Goal: Task Accomplishment & Management: Manage account settings

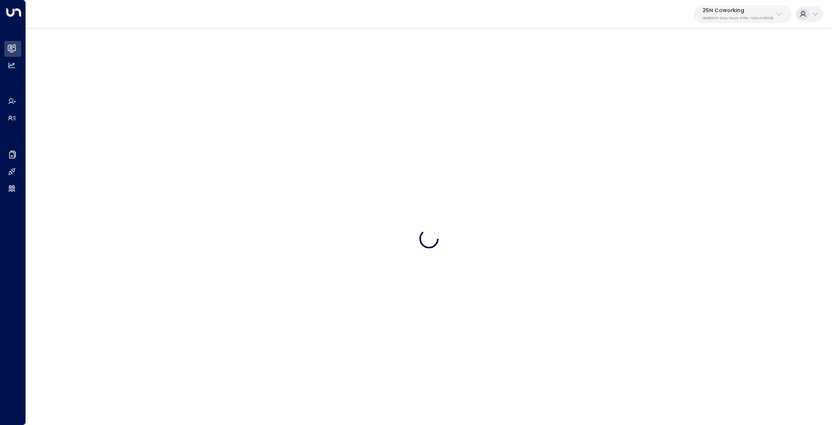
click at [734, 11] on p "25N Coworking" at bounding box center [737, 11] width 71 height 6
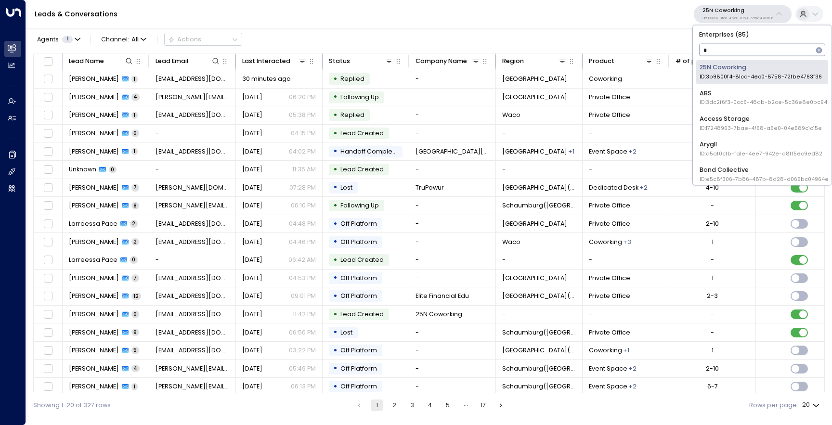
type input "**"
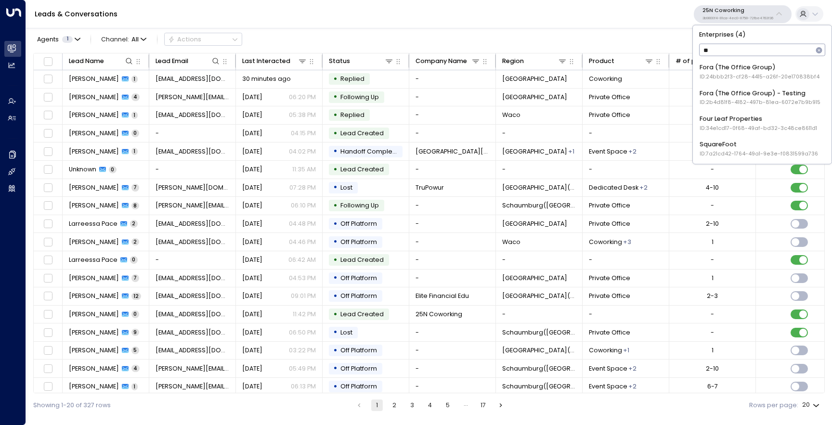
click at [723, 65] on div "Fora (The Office Group) ID: 24bbb2f3-cf28-4415-a26f-20e170838bf4" at bounding box center [759, 72] width 120 height 18
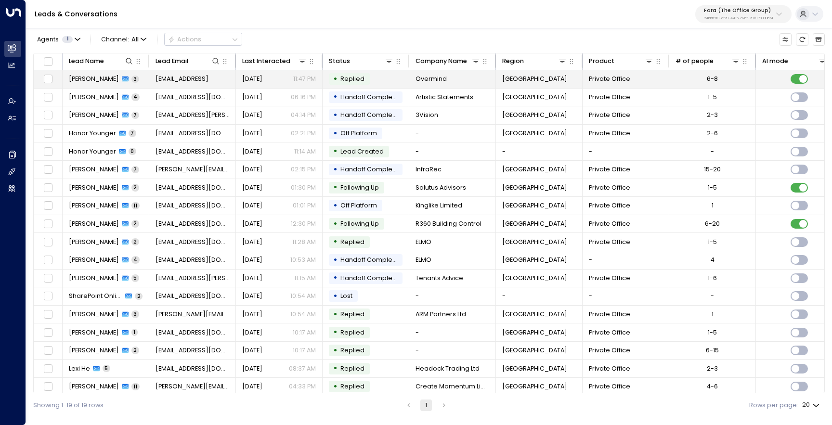
click at [87, 77] on span "[PERSON_NAME]" at bounding box center [94, 79] width 50 height 9
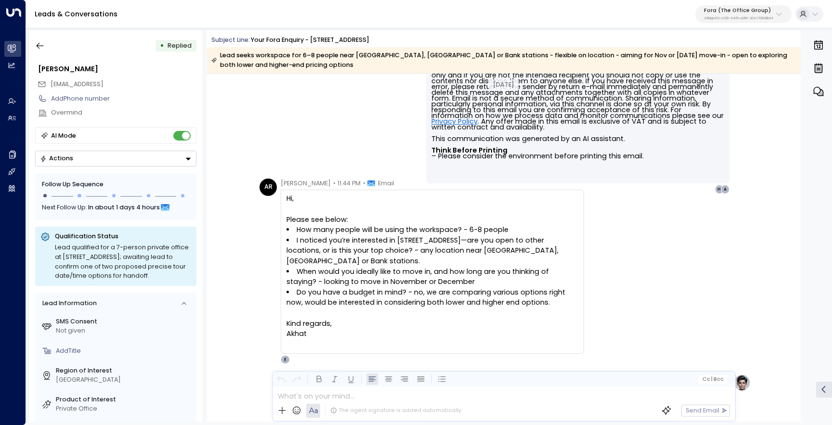
scroll to position [590, 0]
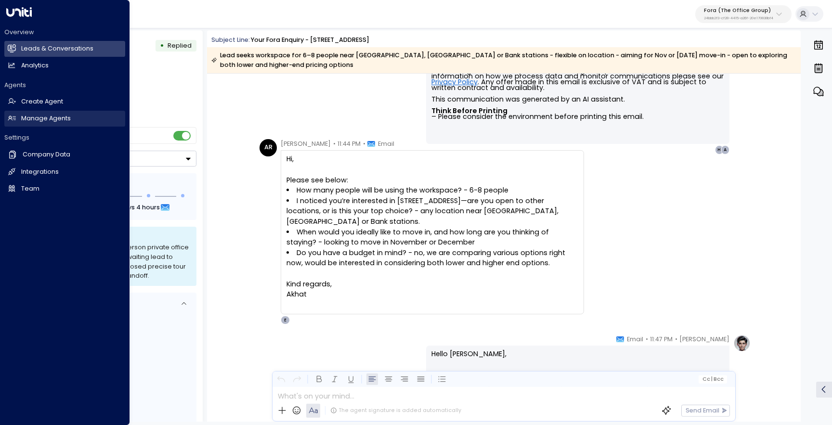
click at [31, 114] on link "Manage Agents Manage Agents" at bounding box center [64, 119] width 121 height 16
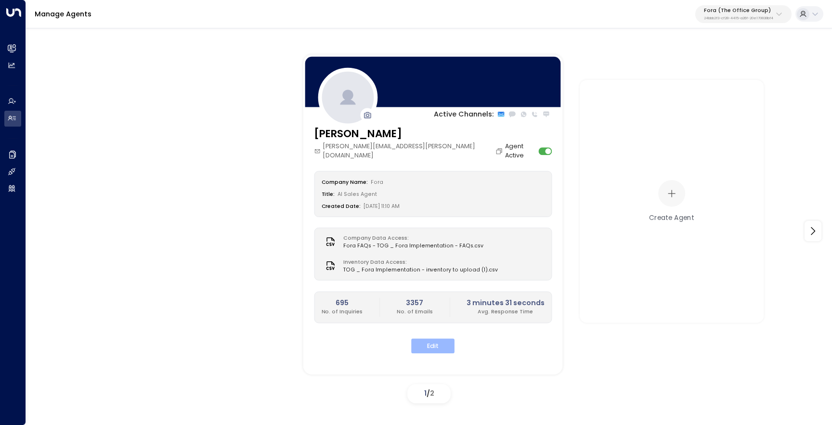
click at [435, 339] on button "Edit" at bounding box center [432, 346] width 43 height 15
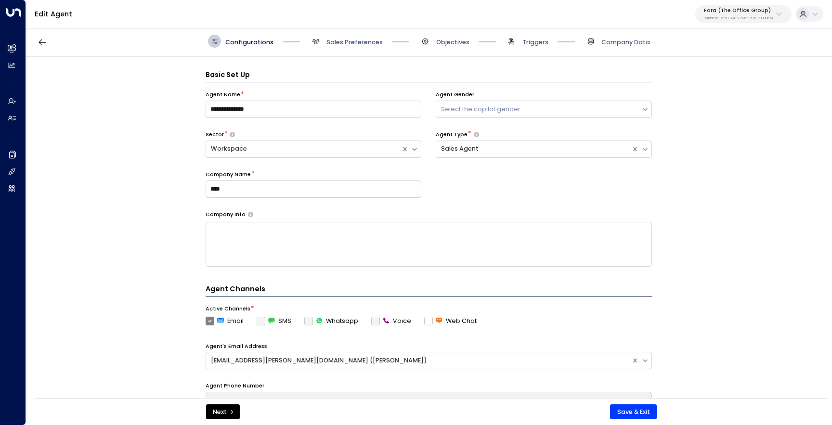
scroll to position [13, 0]
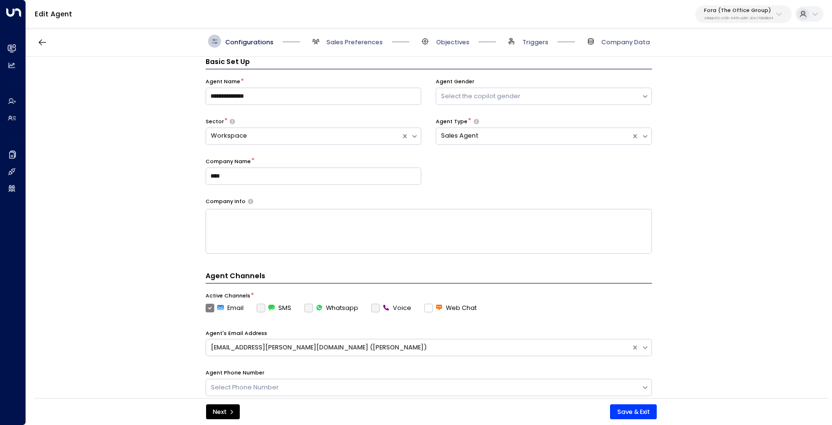
click at [330, 47] on span "Sales Preferences" at bounding box center [346, 41] width 74 height 13
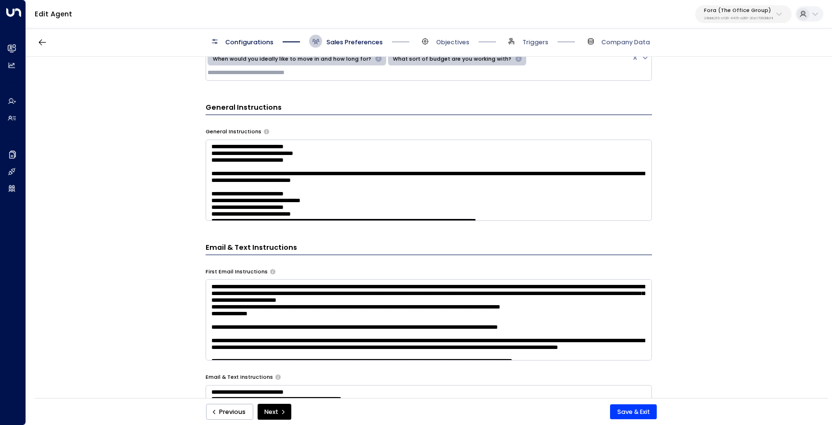
scroll to position [430, 0]
click at [393, 183] on textarea at bounding box center [428, 179] width 446 height 81
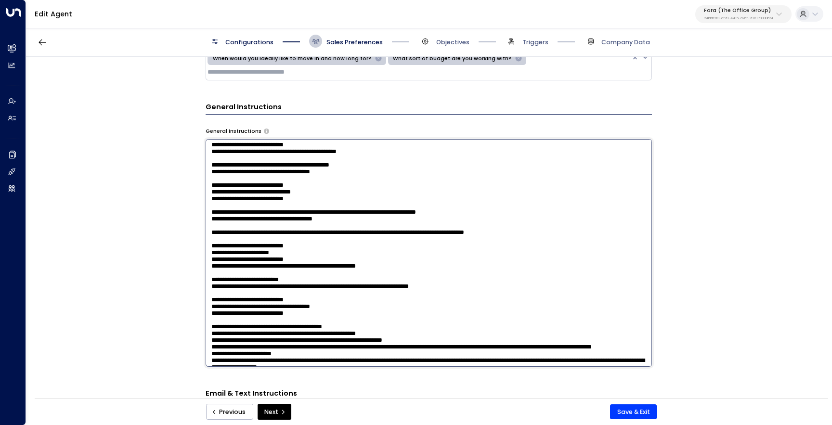
scroll to position [547, 0]
click at [448, 278] on textarea at bounding box center [428, 253] width 446 height 228
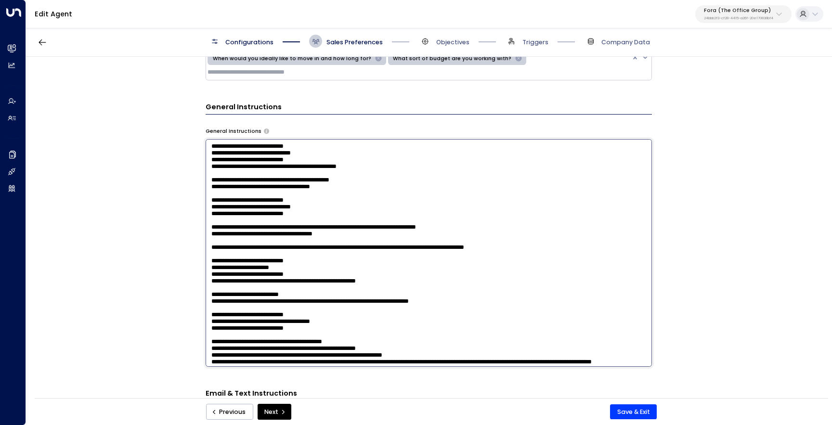
scroll to position [515, 0]
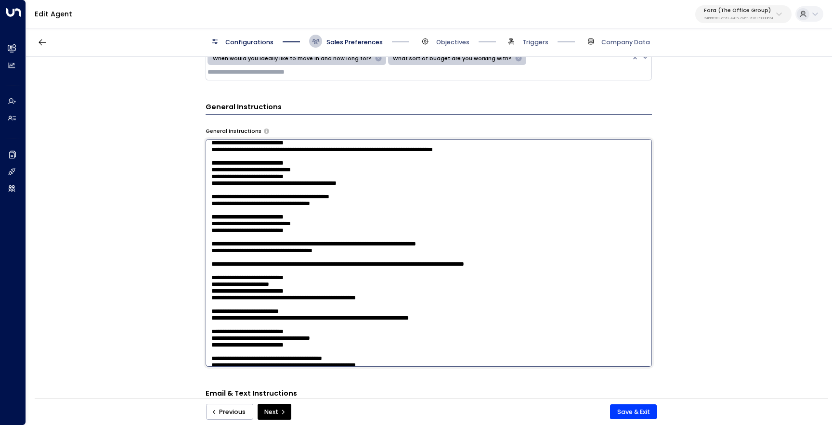
click at [211, 307] on textarea at bounding box center [428, 253] width 446 height 228
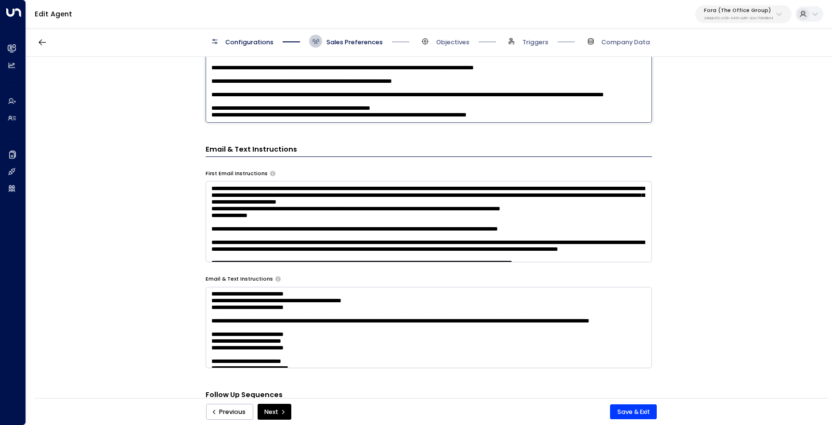
scroll to position [678, 0]
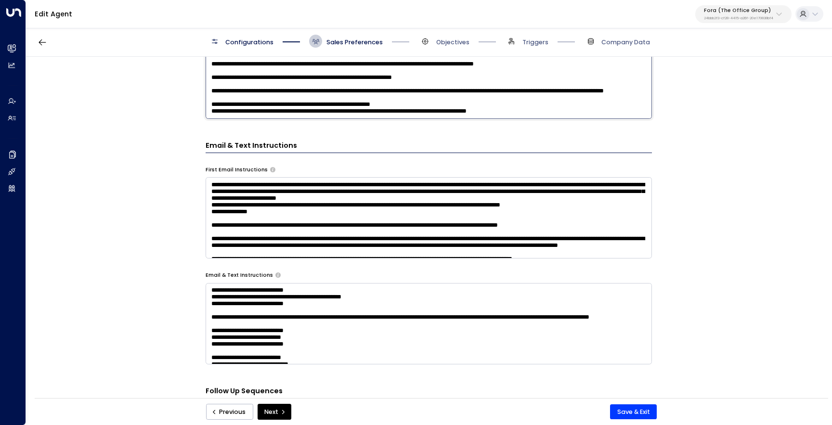
type textarea "**********"
click at [251, 209] on textarea at bounding box center [428, 217] width 446 height 81
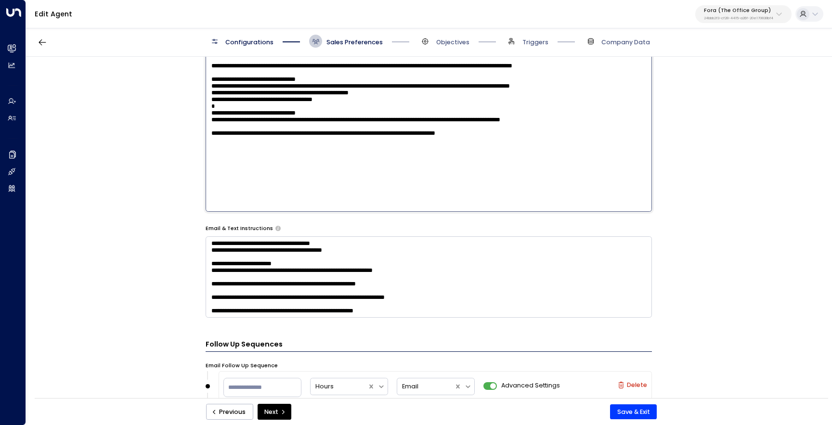
scroll to position [230, 0]
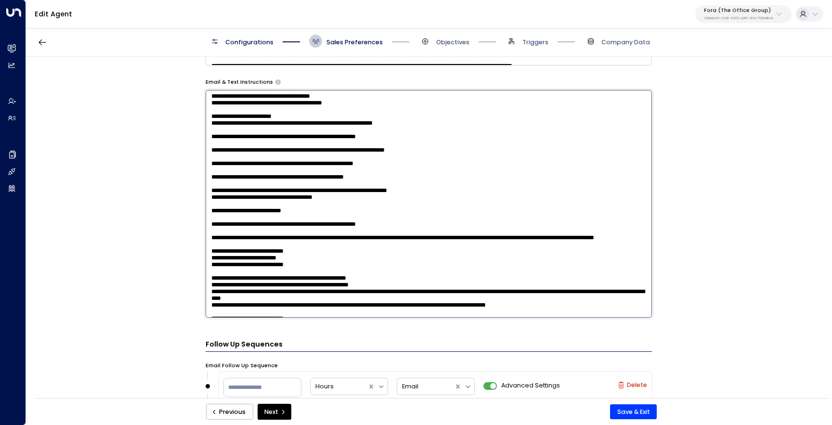
click at [412, 279] on textarea at bounding box center [428, 204] width 446 height 228
click at [428, 131] on textarea at bounding box center [428, 204] width 446 height 228
click at [489, 129] on textarea at bounding box center [428, 204] width 446 height 228
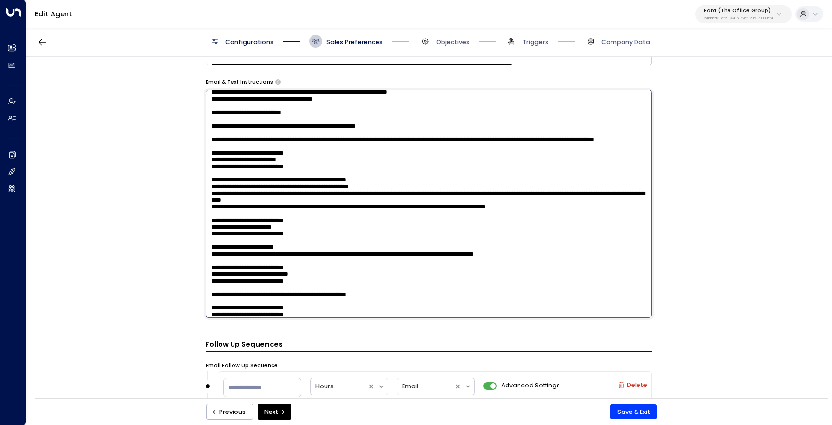
scroll to position [329, 0]
click at [211, 153] on textarea at bounding box center [428, 204] width 446 height 228
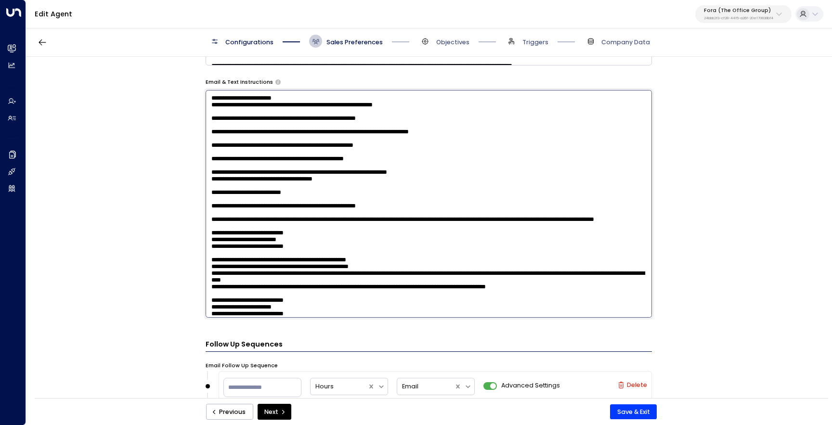
scroll to position [243, 0]
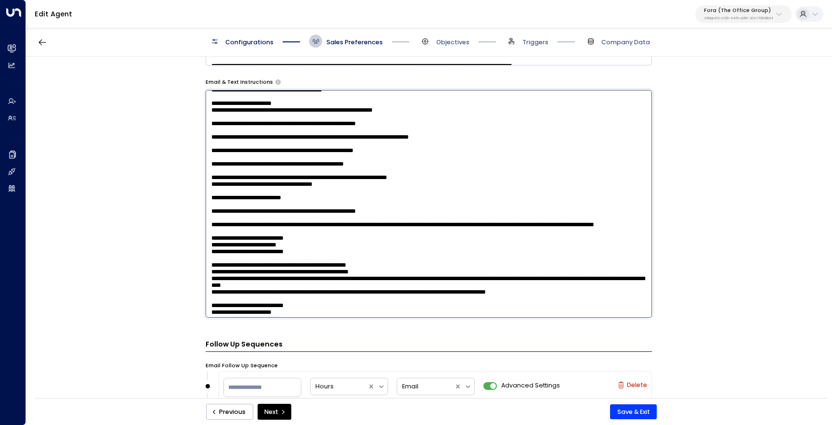
drag, startPoint x: 234, startPoint y: 237, endPoint x: 208, endPoint y: 237, distance: 26.5
click at [208, 237] on textarea at bounding box center [428, 204] width 446 height 228
click at [211, 113] on textarea at bounding box center [428, 204] width 446 height 228
click at [209, 109] on textarea at bounding box center [428, 204] width 446 height 228
paste textarea "**********"
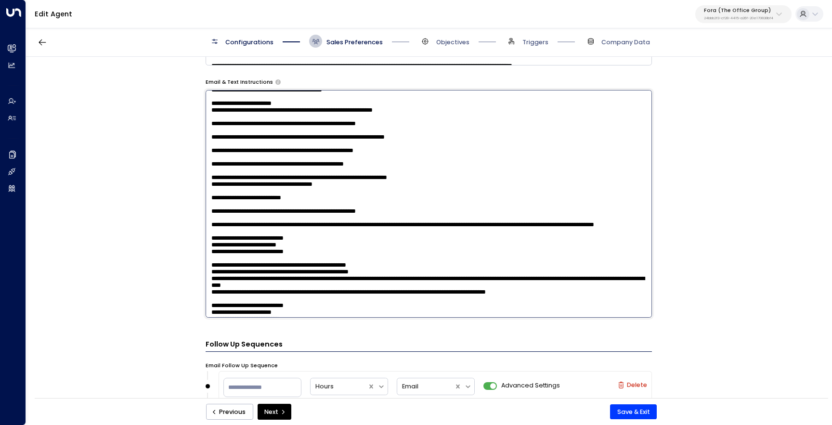
click at [210, 136] on textarea at bounding box center [428, 204] width 446 height 228
paste textarea "**********"
drag, startPoint x: 349, startPoint y: 172, endPoint x: 203, endPoint y: 166, distance: 146.4
click at [203, 166] on div "**********" at bounding box center [428, 230] width 805 height 347
type textarea "**********"
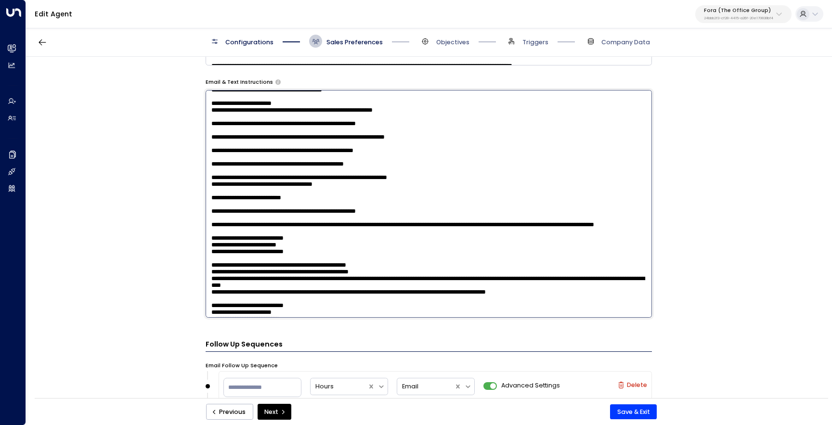
click at [437, 173] on textarea at bounding box center [428, 204] width 446 height 228
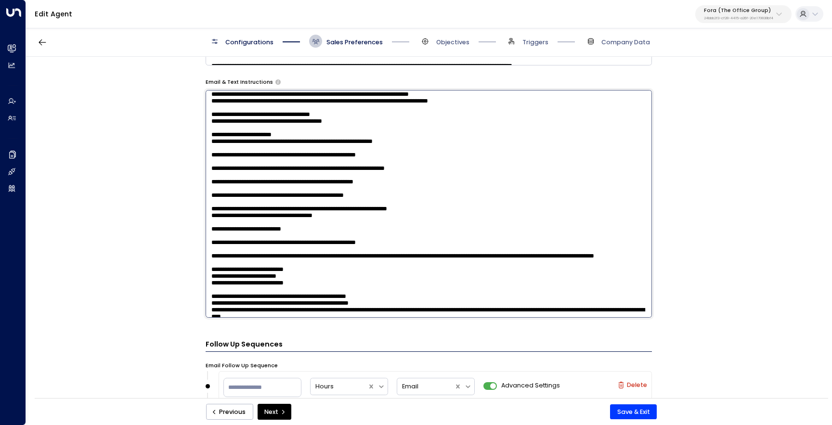
scroll to position [211, 0]
drag, startPoint x: 335, startPoint y: 206, endPoint x: 207, endPoint y: 194, distance: 128.6
click at [207, 194] on textarea at bounding box center [428, 204] width 446 height 228
click at [426, 253] on textarea at bounding box center [428, 204] width 446 height 228
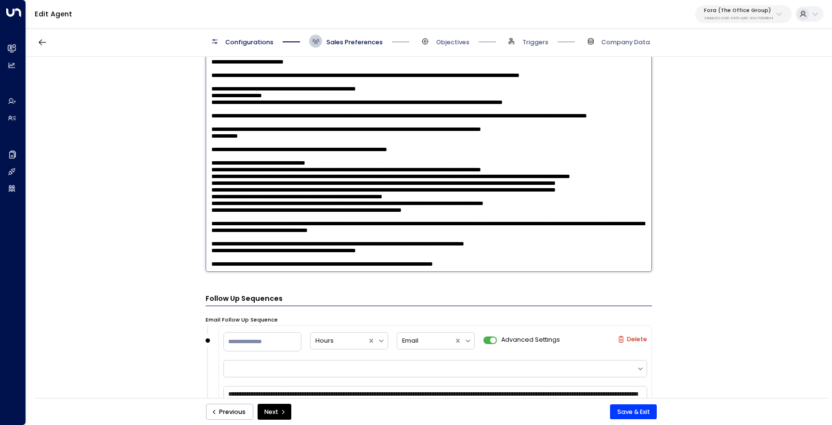
scroll to position [1051, 0]
click at [625, 410] on button "Save & Exit" at bounding box center [633, 411] width 47 height 15
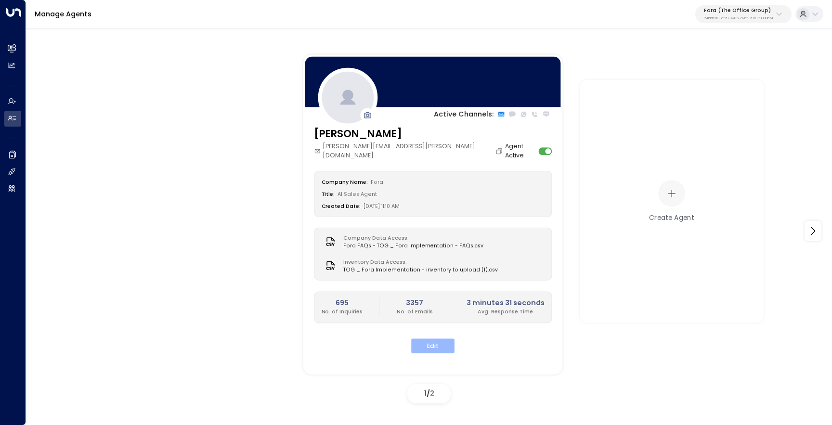
click at [441, 343] on button "Edit" at bounding box center [432, 346] width 43 height 15
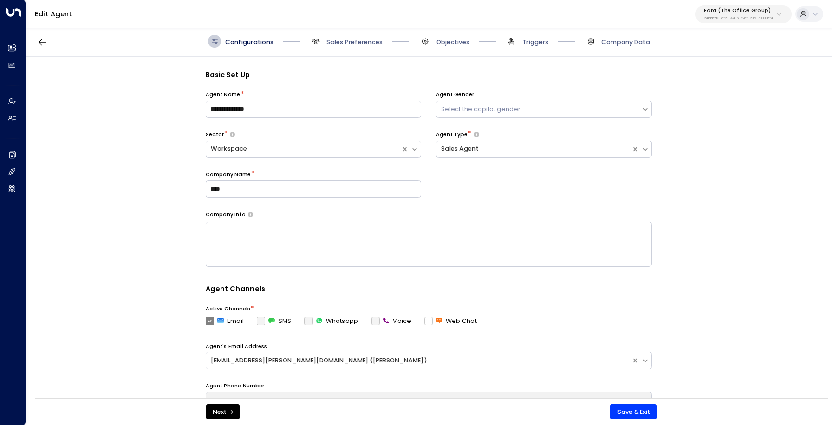
scroll to position [13, 0]
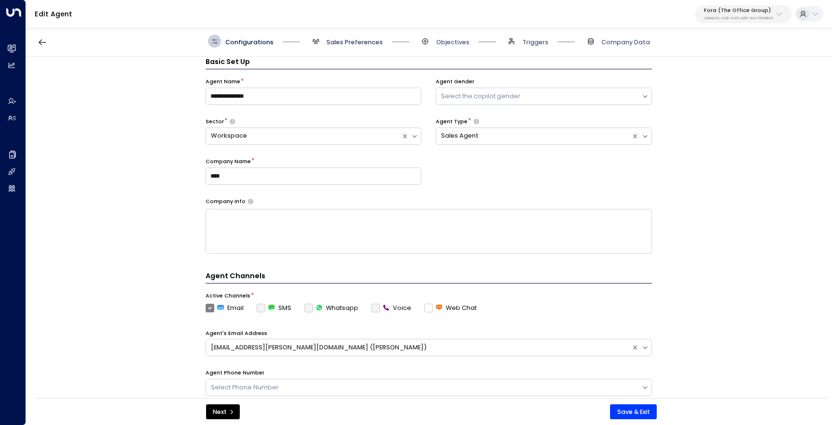
click at [358, 45] on span "Sales Preferences" at bounding box center [354, 42] width 56 height 9
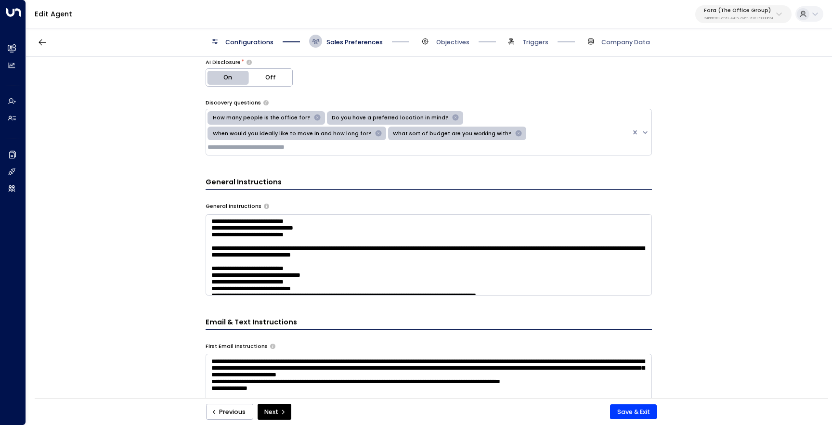
scroll to position [495, 0]
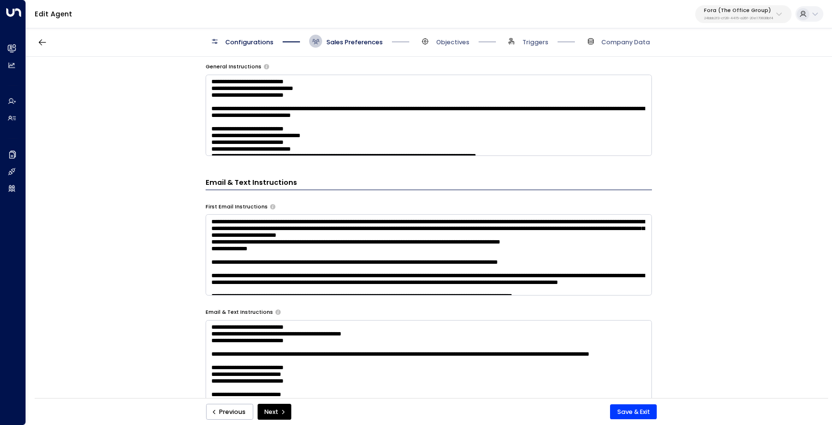
click at [278, 135] on textarea at bounding box center [428, 115] width 446 height 81
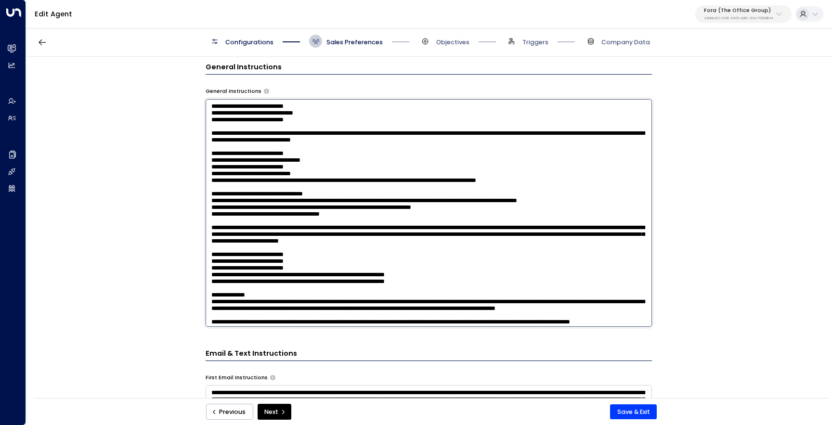
click at [248, 170] on textarea at bounding box center [428, 213] width 446 height 228
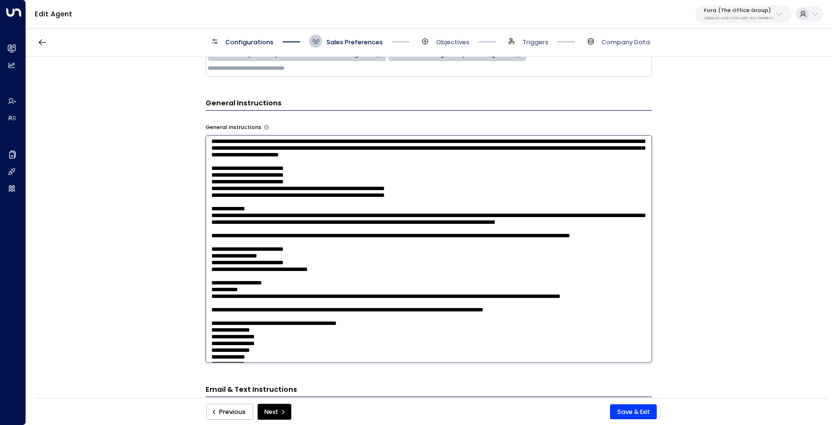
scroll to position [174, 0]
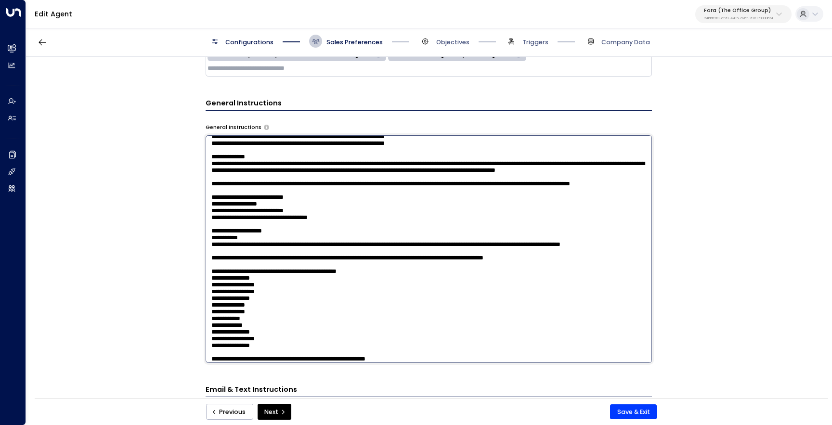
drag, startPoint x: 314, startPoint y: 242, endPoint x: 206, endPoint y: 218, distance: 110.8
click at [206, 218] on textarea at bounding box center [428, 249] width 446 height 228
click at [307, 243] on textarea at bounding box center [428, 249] width 446 height 228
click at [429, 205] on textarea at bounding box center [428, 249] width 446 height 228
drag, startPoint x: 547, startPoint y: 224, endPoint x: 491, endPoint y: 223, distance: 55.3
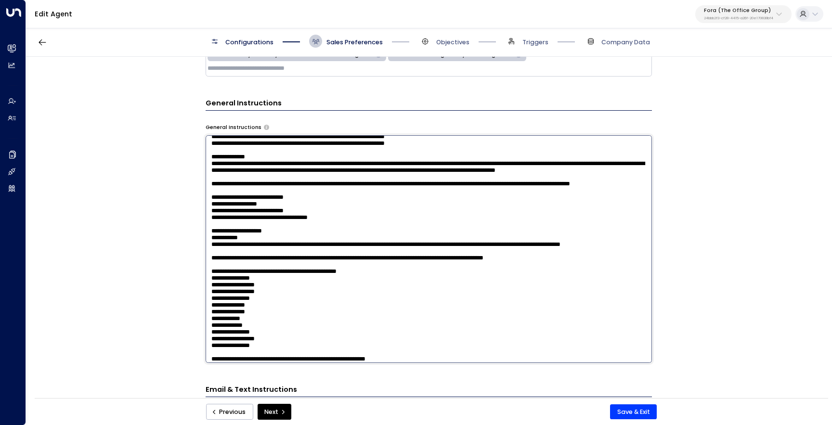
click at [491, 223] on textarea at bounding box center [428, 249] width 446 height 228
click at [241, 217] on textarea at bounding box center [428, 249] width 446 height 228
click at [230, 216] on textarea at bounding box center [428, 249] width 446 height 228
click at [524, 234] on textarea at bounding box center [428, 249] width 446 height 228
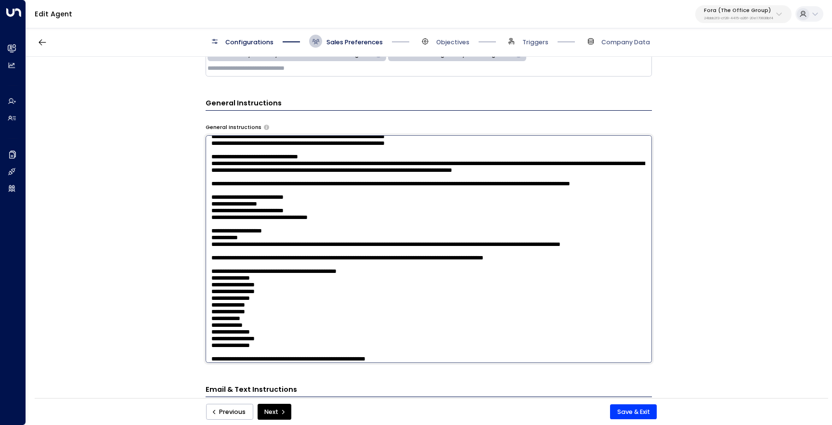
click at [586, 236] on textarea at bounding box center [428, 249] width 446 height 228
click at [575, 233] on textarea at bounding box center [428, 249] width 446 height 228
click at [294, 241] on textarea at bounding box center [428, 249] width 446 height 228
type textarea "**********"
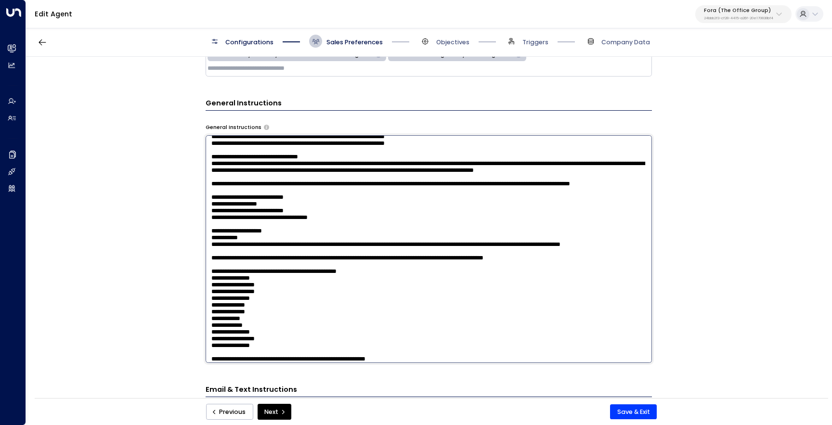
click at [167, 249] on div "**********" at bounding box center [428, 230] width 805 height 347
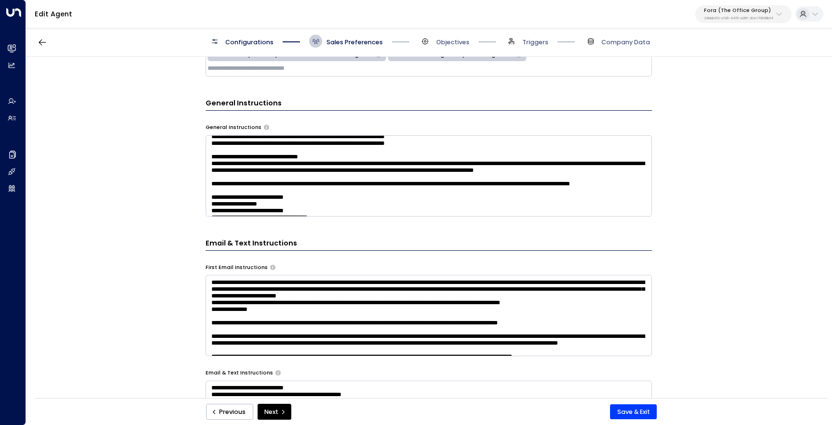
click at [388, 191] on textarea at bounding box center [428, 175] width 446 height 81
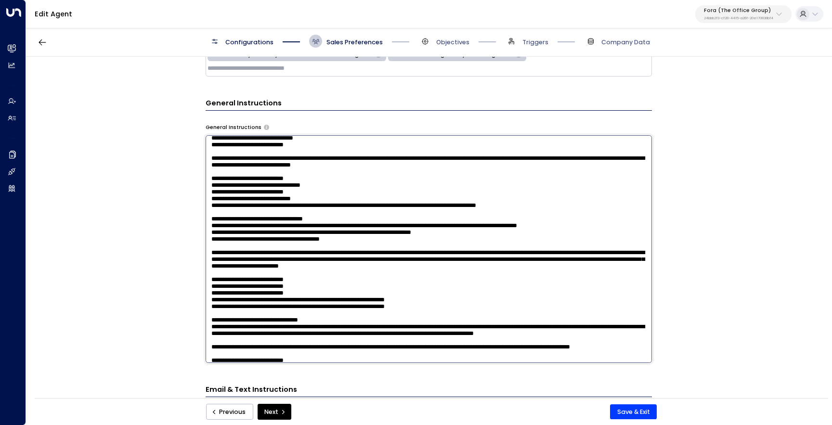
scroll to position [0, 0]
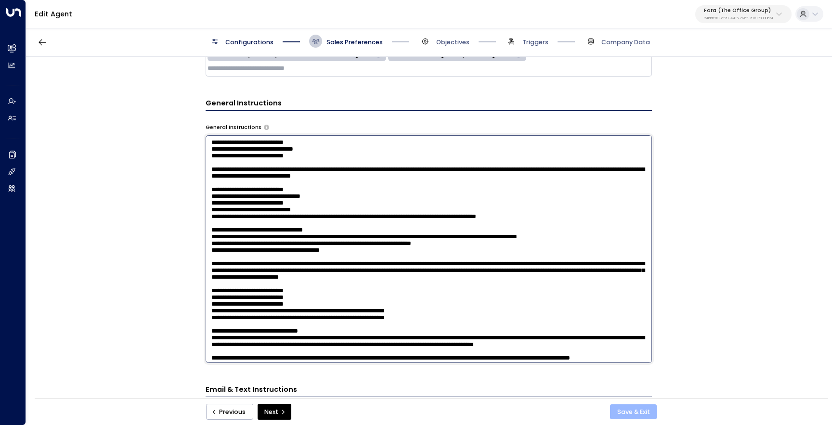
click at [634, 416] on button "Save & Exit" at bounding box center [633, 411] width 47 height 15
